Goal: Information Seeking & Learning: Learn about a topic

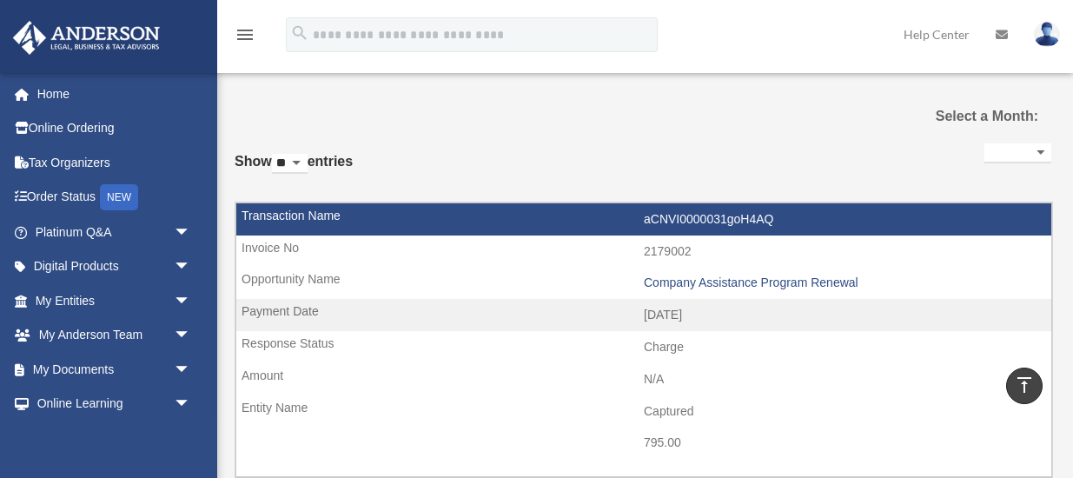
select select
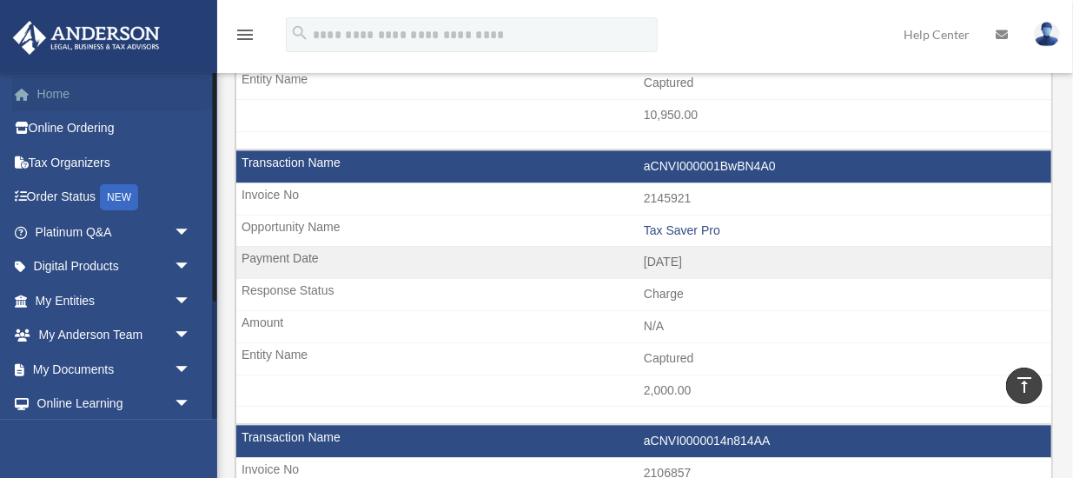
click at [63, 88] on link "Home" at bounding box center [114, 93] width 205 height 35
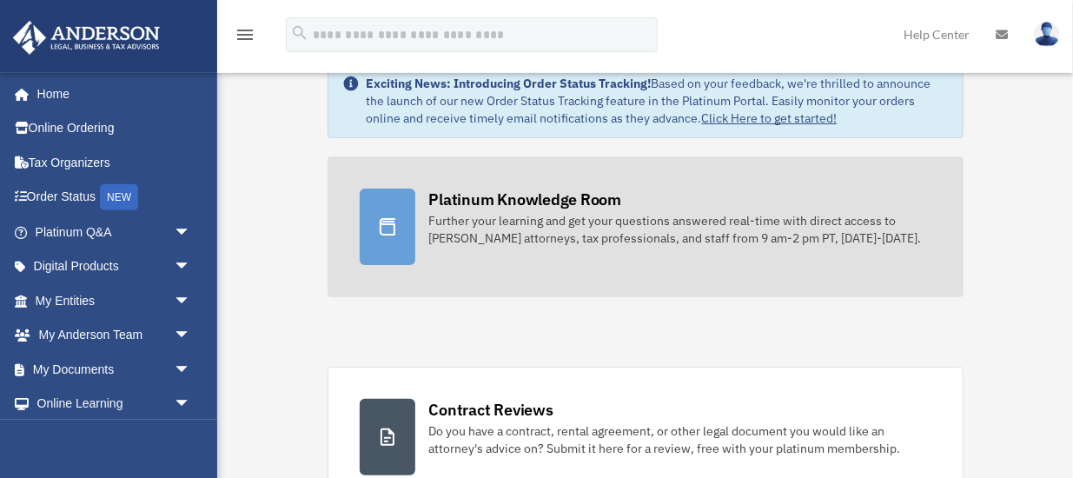
scroll to position [90, 0]
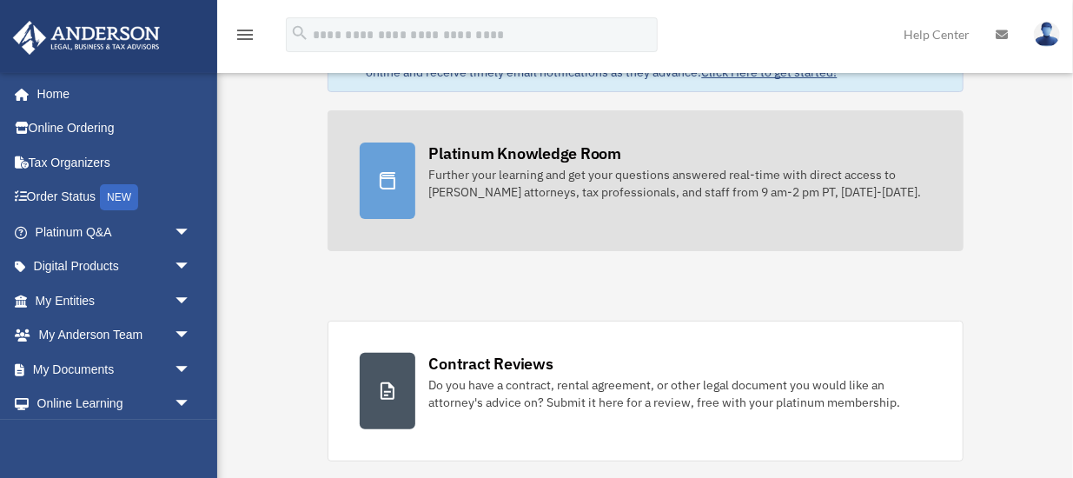
click at [496, 181] on div "Further your learning and get your questions answered real-time with direct acc…" at bounding box center [680, 183] width 502 height 35
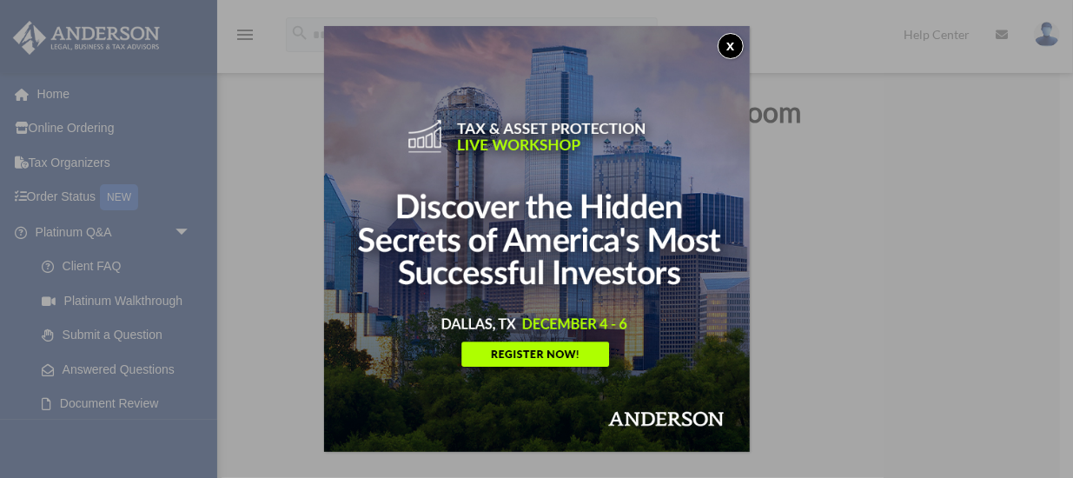
click at [727, 42] on button "x" at bounding box center [731, 46] width 26 height 26
